Goal: Information Seeking & Learning: Learn about a topic

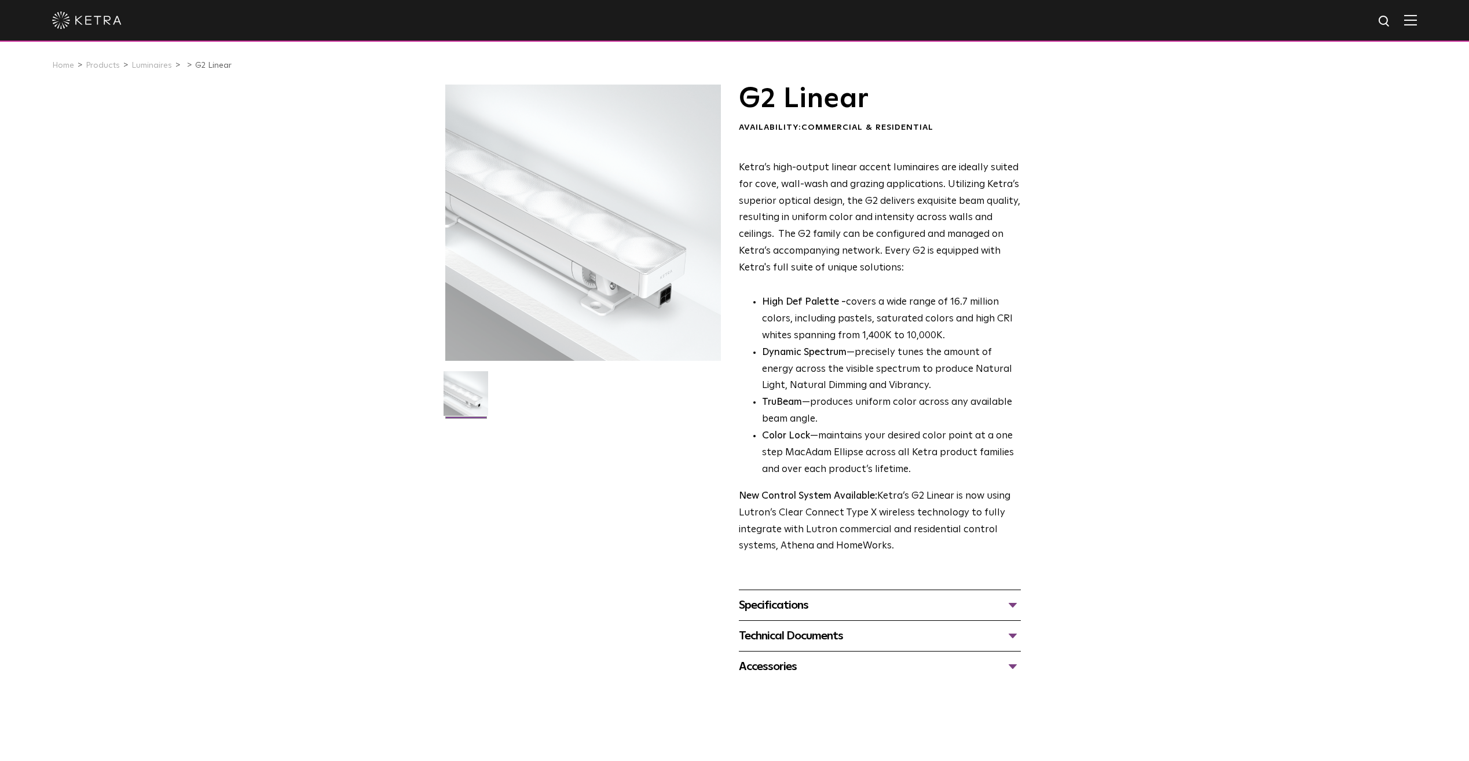
click at [937, 644] on div "Technical Documents" at bounding box center [880, 636] width 282 height 19
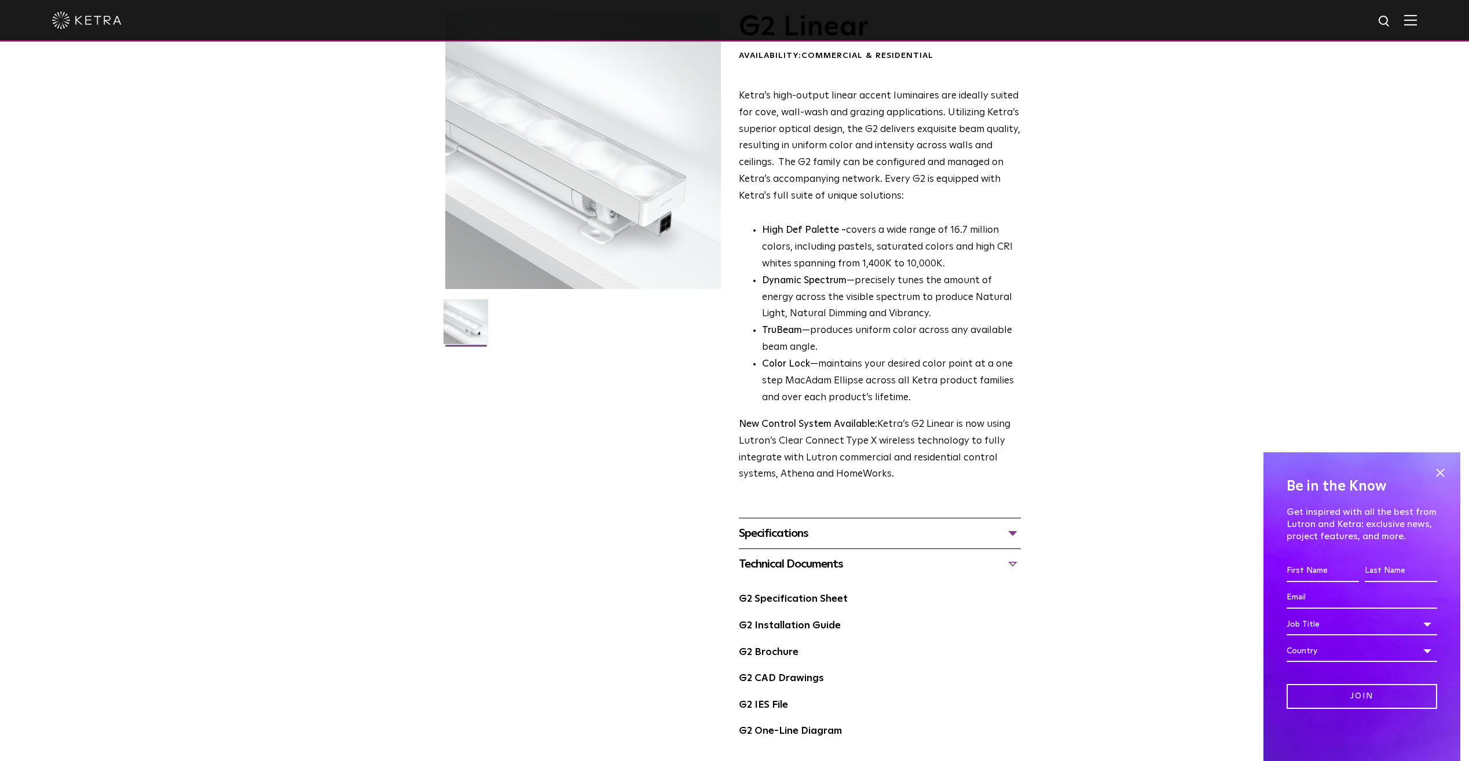
scroll to position [174, 0]
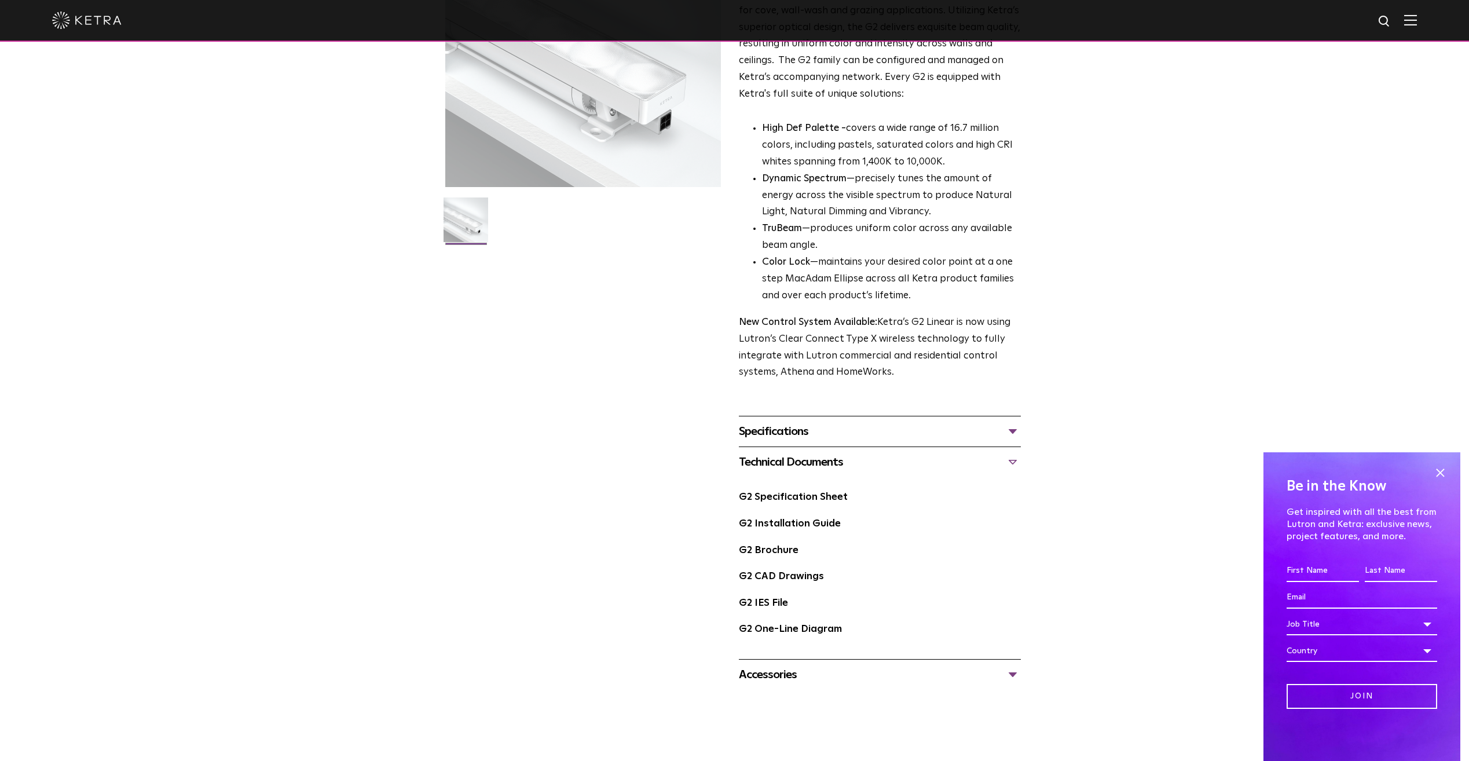
click at [975, 414] on span "G2 Linear Availability: Commercial & Residential Ketra’s high-output linear acc…" at bounding box center [880, 300] width 282 height 779
click at [976, 424] on div "Specifications" at bounding box center [880, 431] width 282 height 19
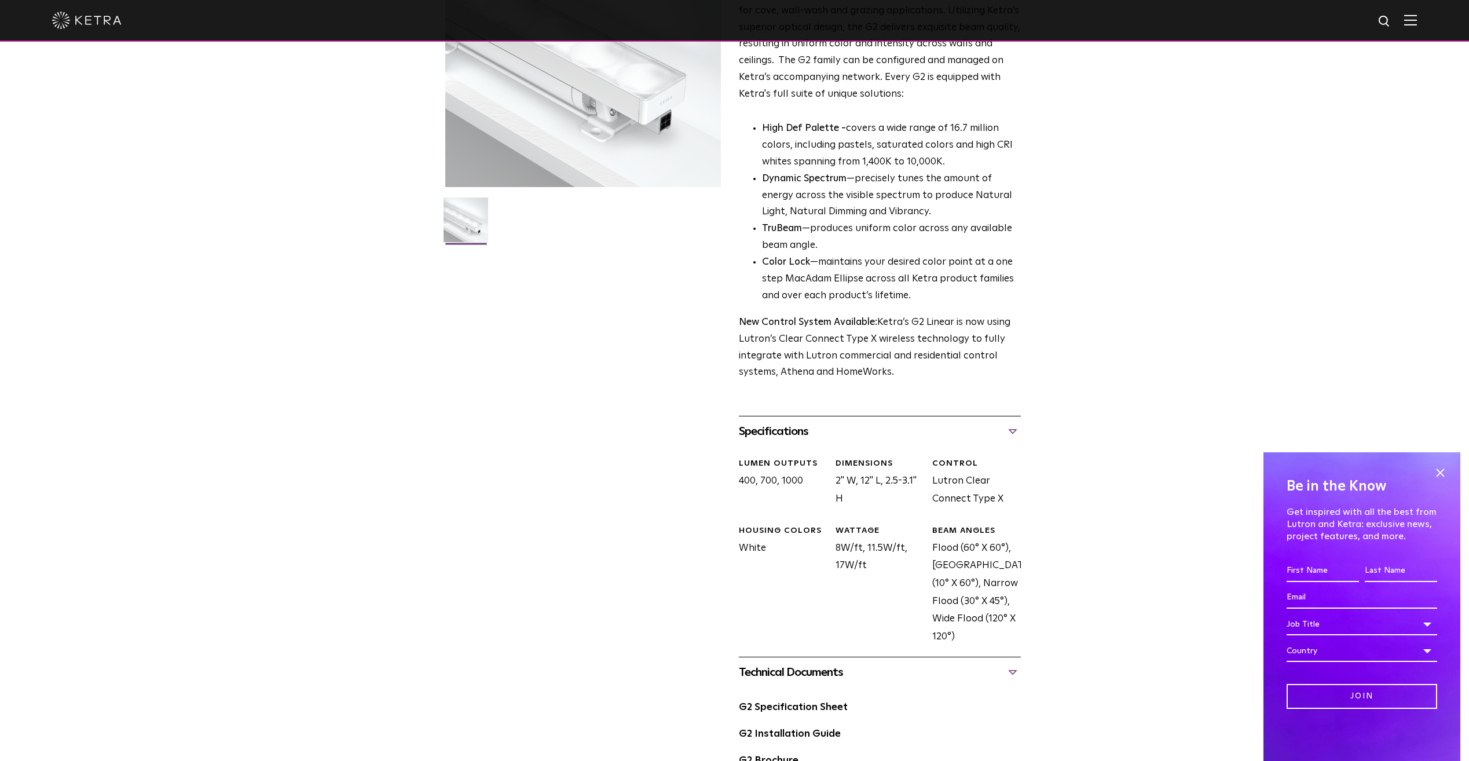
click at [976, 424] on div "Specifications" at bounding box center [880, 431] width 282 height 19
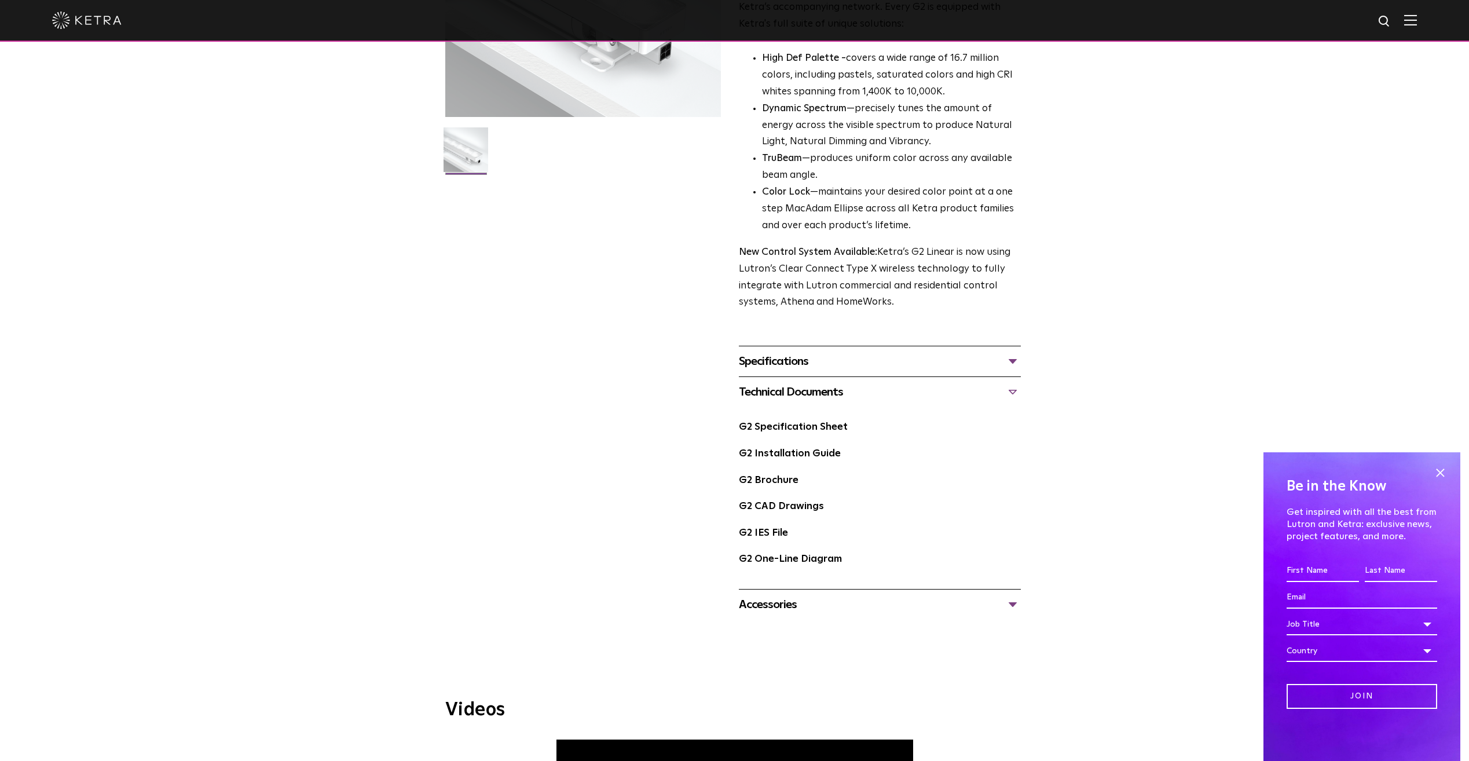
scroll to position [243, 0]
click at [1429, 469] on div "Be in the Know Get inspired with all the best from Lutron and [PERSON_NAME]: ex…" at bounding box center [1362, 606] width 197 height 309
click at [1450, 466] on div "Be in the Know Get inspired with all the best from Lutron and [PERSON_NAME]: ex…" at bounding box center [1362, 606] width 197 height 309
click at [1444, 463] on div "Be in the Know Get inspired with all the best from Lutron and [PERSON_NAME]: ex…" at bounding box center [1362, 606] width 197 height 309
click at [1436, 464] on div "Be in the Know Get inspired with all the best from Lutron and [PERSON_NAME]: ex…" at bounding box center [1362, 606] width 197 height 309
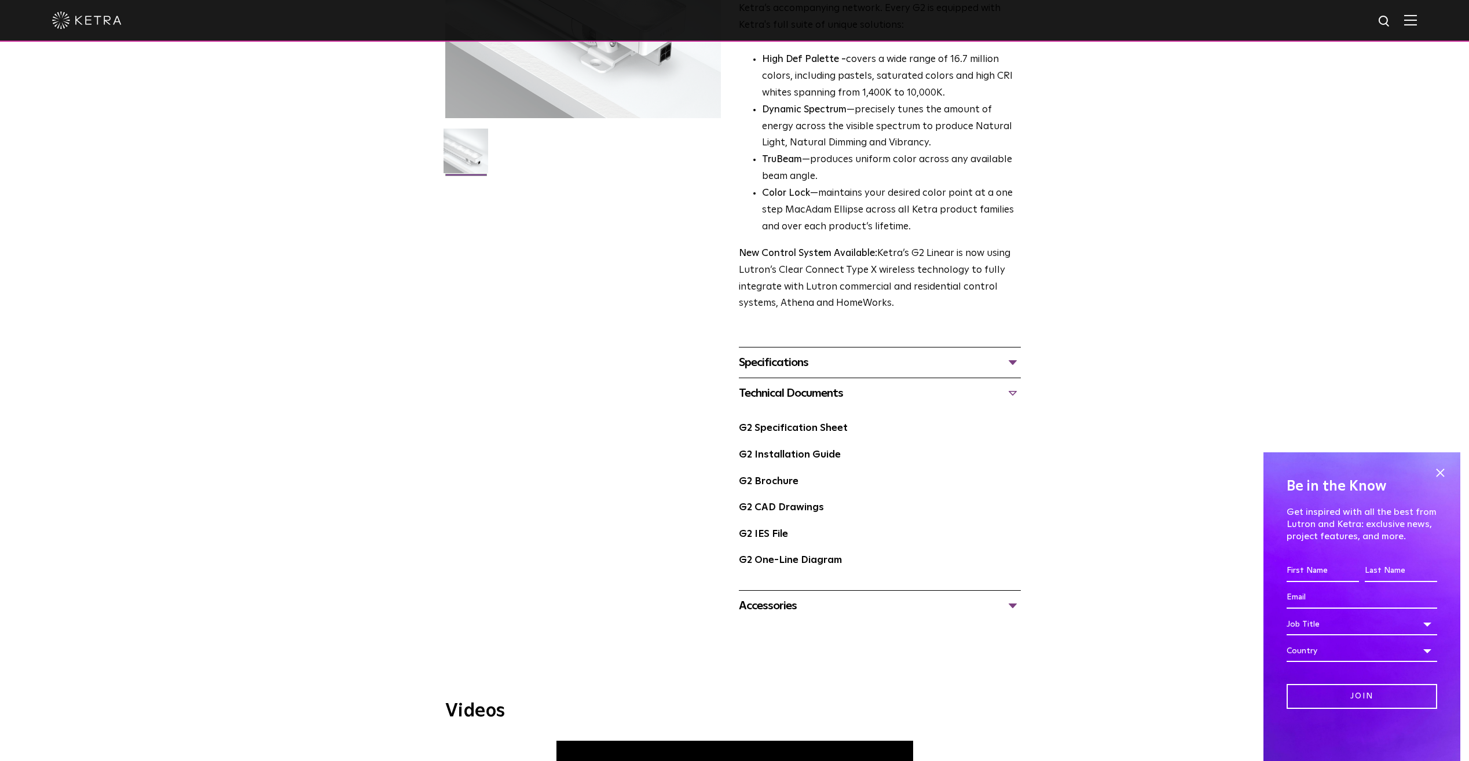
click at [1438, 467] on span at bounding box center [1440, 472] width 17 height 17
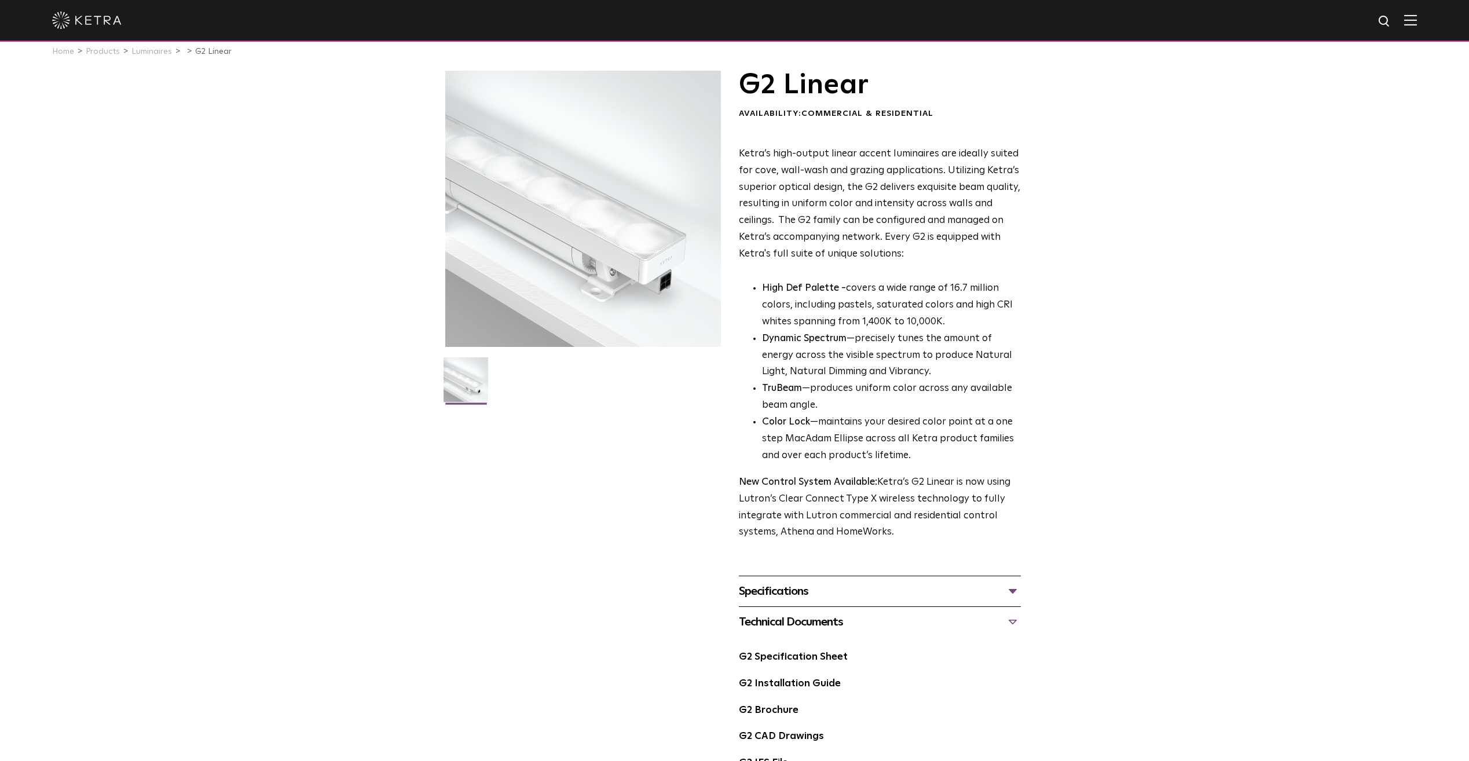
scroll to position [0, 0]
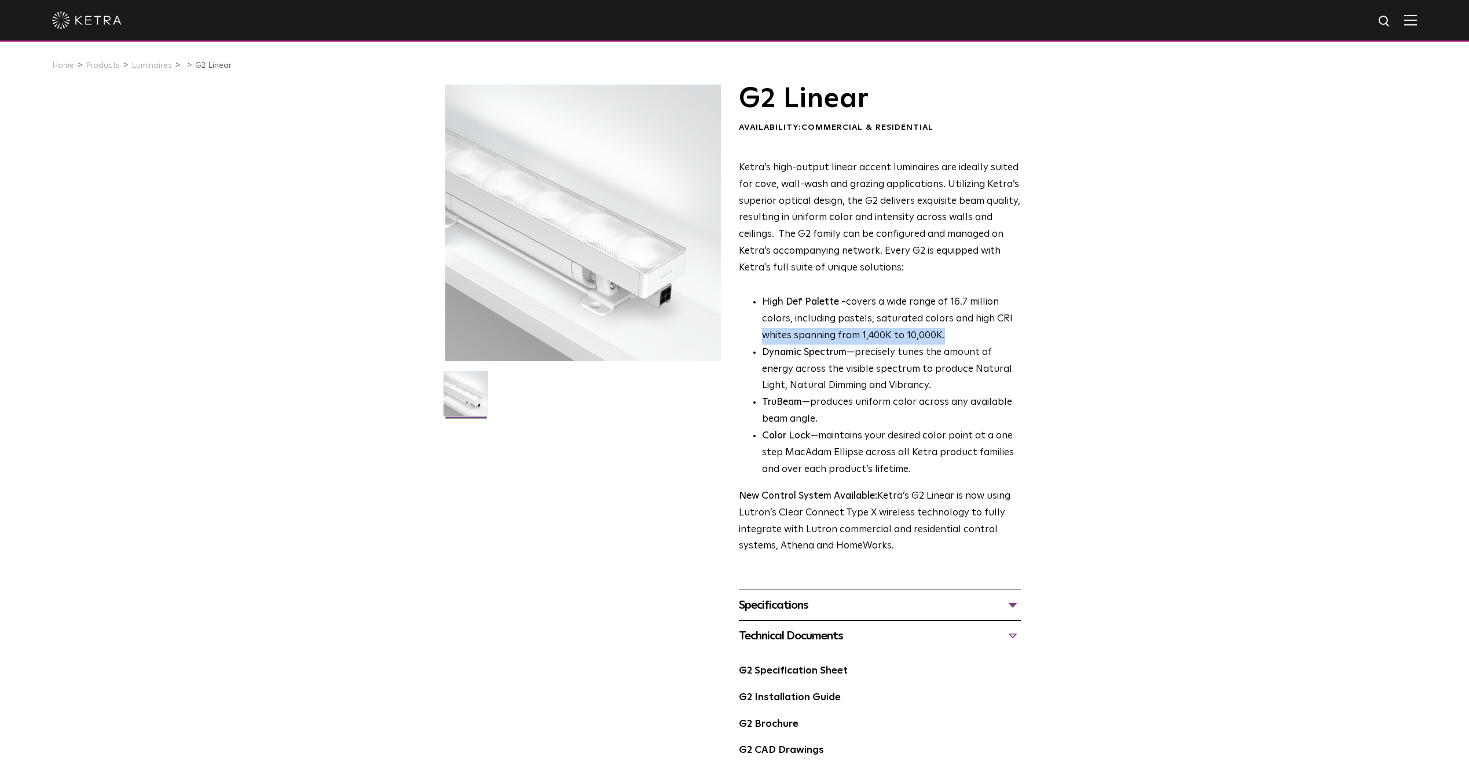
drag, startPoint x: 1042, startPoint y: 325, endPoint x: 1016, endPoint y: 331, distance: 26.8
click at [1016, 331] on div "G2 Linear Availability: Commercial & Residential Ketra’s high-output linear acc…" at bounding box center [734, 474] width 1469 height 779
click at [1016, 331] on p "High Def Palette - covers a wide range of 16.7 million colors, including pastel…" at bounding box center [891, 319] width 259 height 50
drag, startPoint x: 999, startPoint y: 334, endPoint x: 985, endPoint y: 290, distance: 46.3
click at [985, 290] on div "Ketra’s high-output linear accent luminaires are ideally suited for cove, wall-…" at bounding box center [880, 358] width 282 height 396
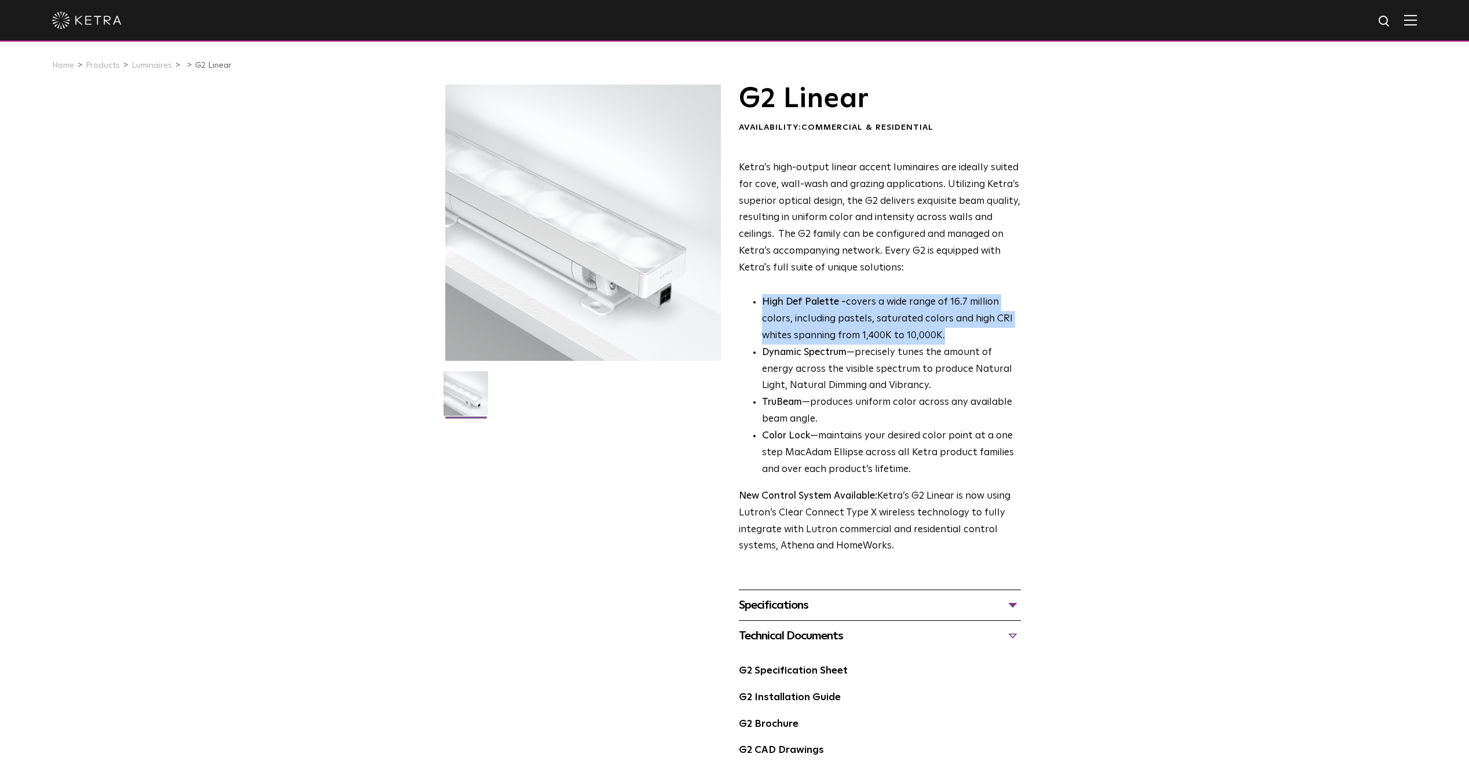
drag, startPoint x: 985, startPoint y: 290, endPoint x: 972, endPoint y: 301, distance: 16.8
click at [972, 301] on p "High Def Palette - covers a wide range of 16.7 million colors, including pastel…" at bounding box center [891, 319] width 259 height 50
drag, startPoint x: 972, startPoint y: 301, endPoint x: 948, endPoint y: 342, distance: 48.3
click at [948, 342] on p "High Def Palette - covers a wide range of 16.7 million colors, including pastel…" at bounding box center [891, 319] width 259 height 50
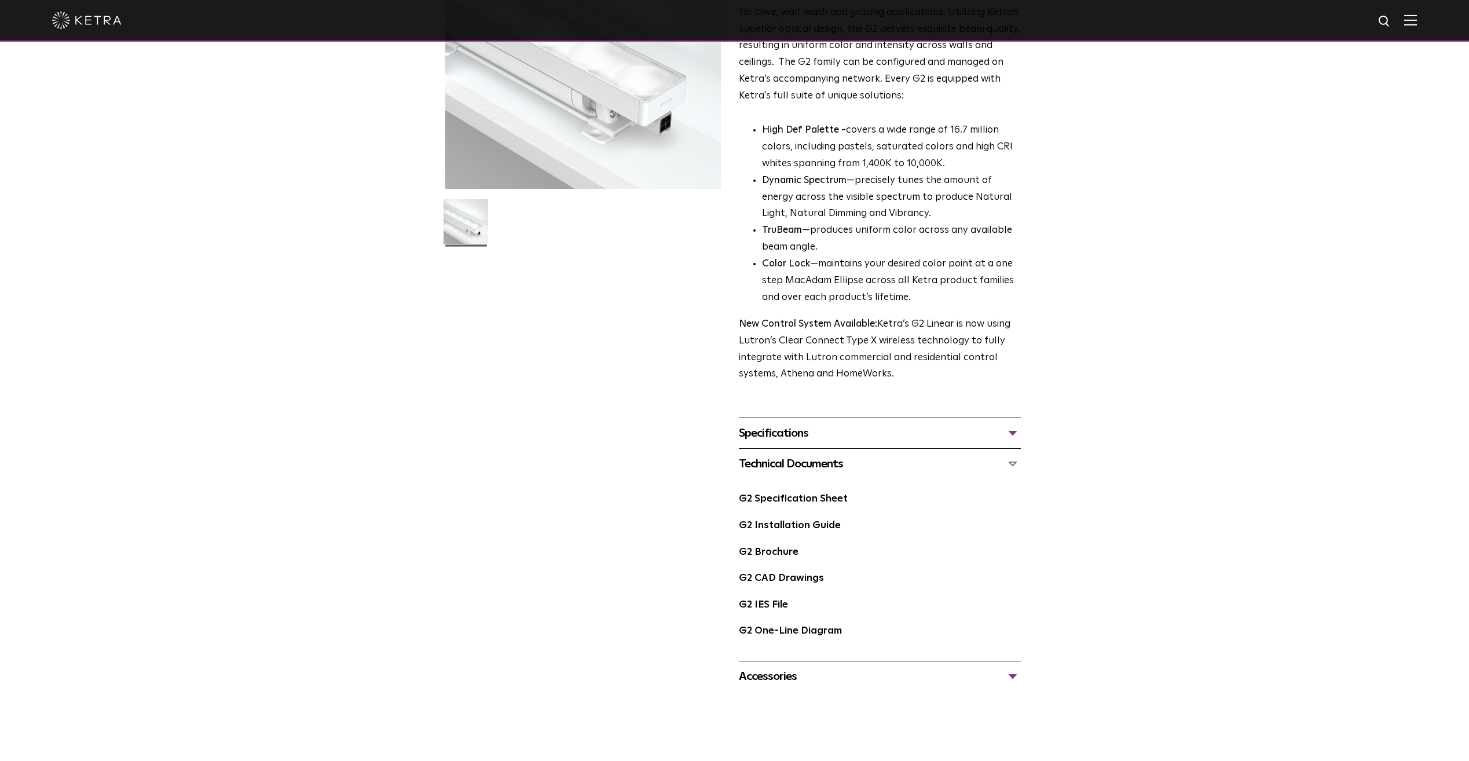
scroll to position [174, 0]
